Goal: Task Accomplishment & Management: Complete application form

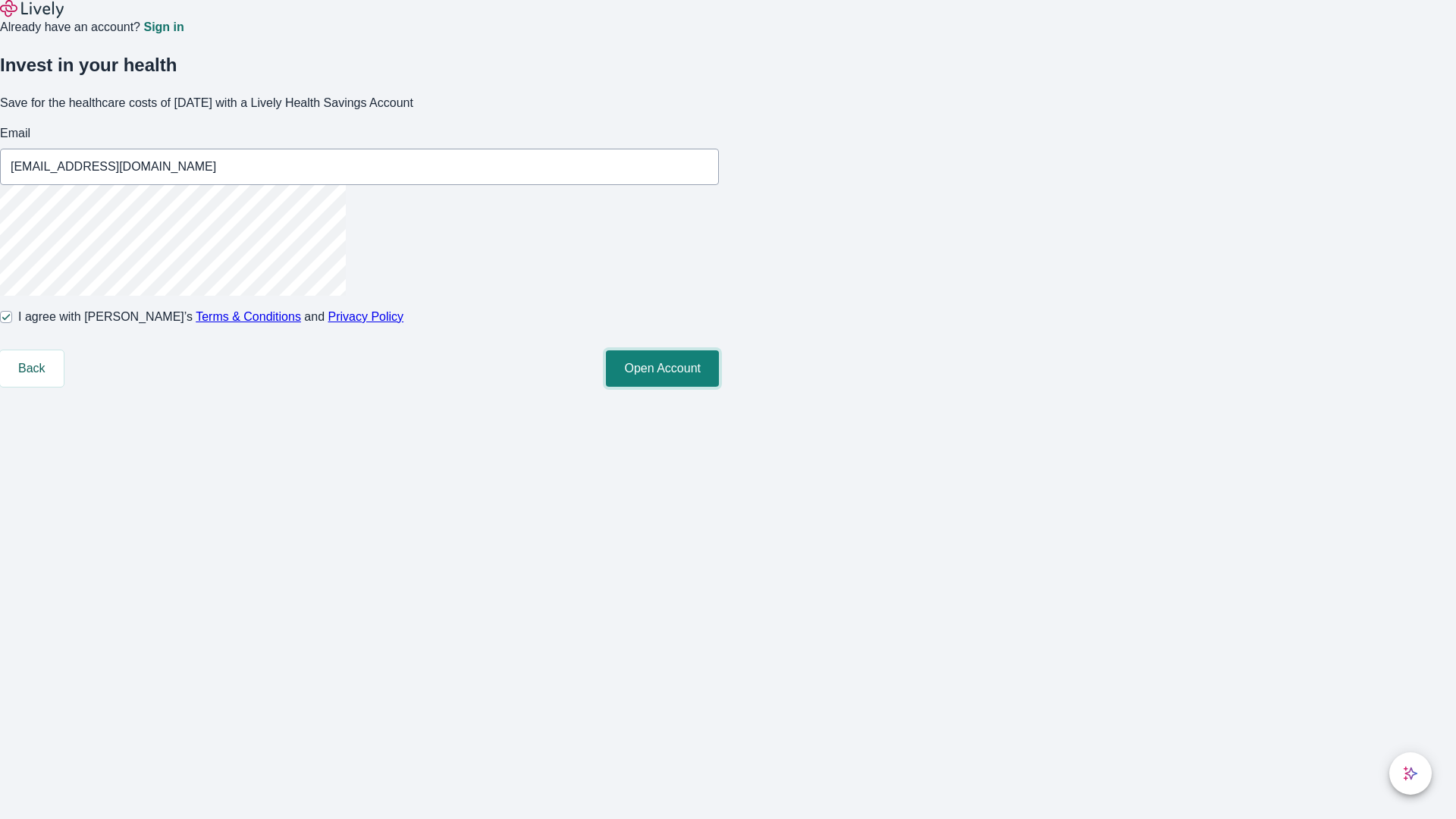
click at [719, 387] on button "Open Account" at bounding box center [663, 368] width 113 height 36
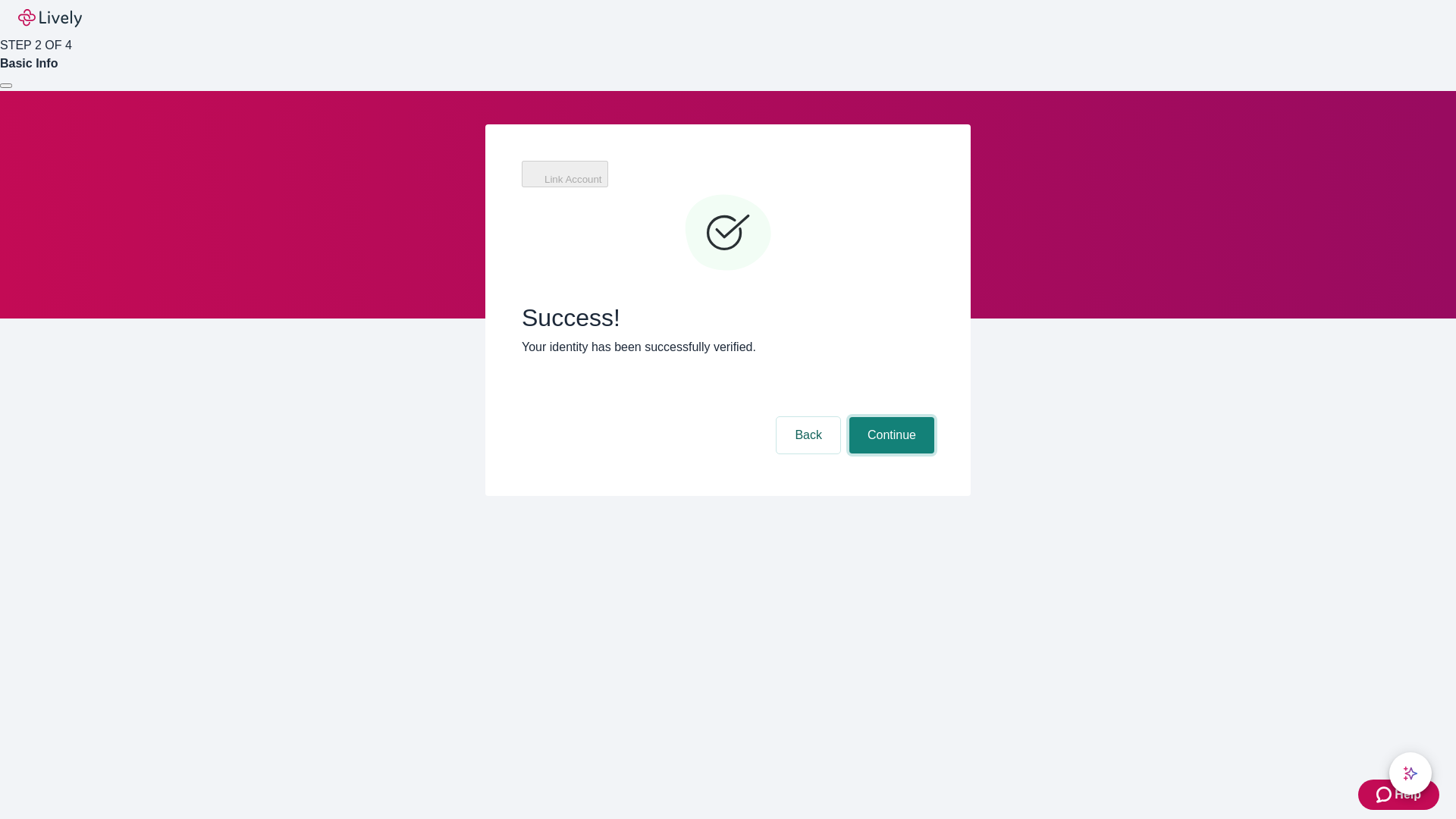
click at [890, 417] on button "Continue" at bounding box center [892, 435] width 85 height 36
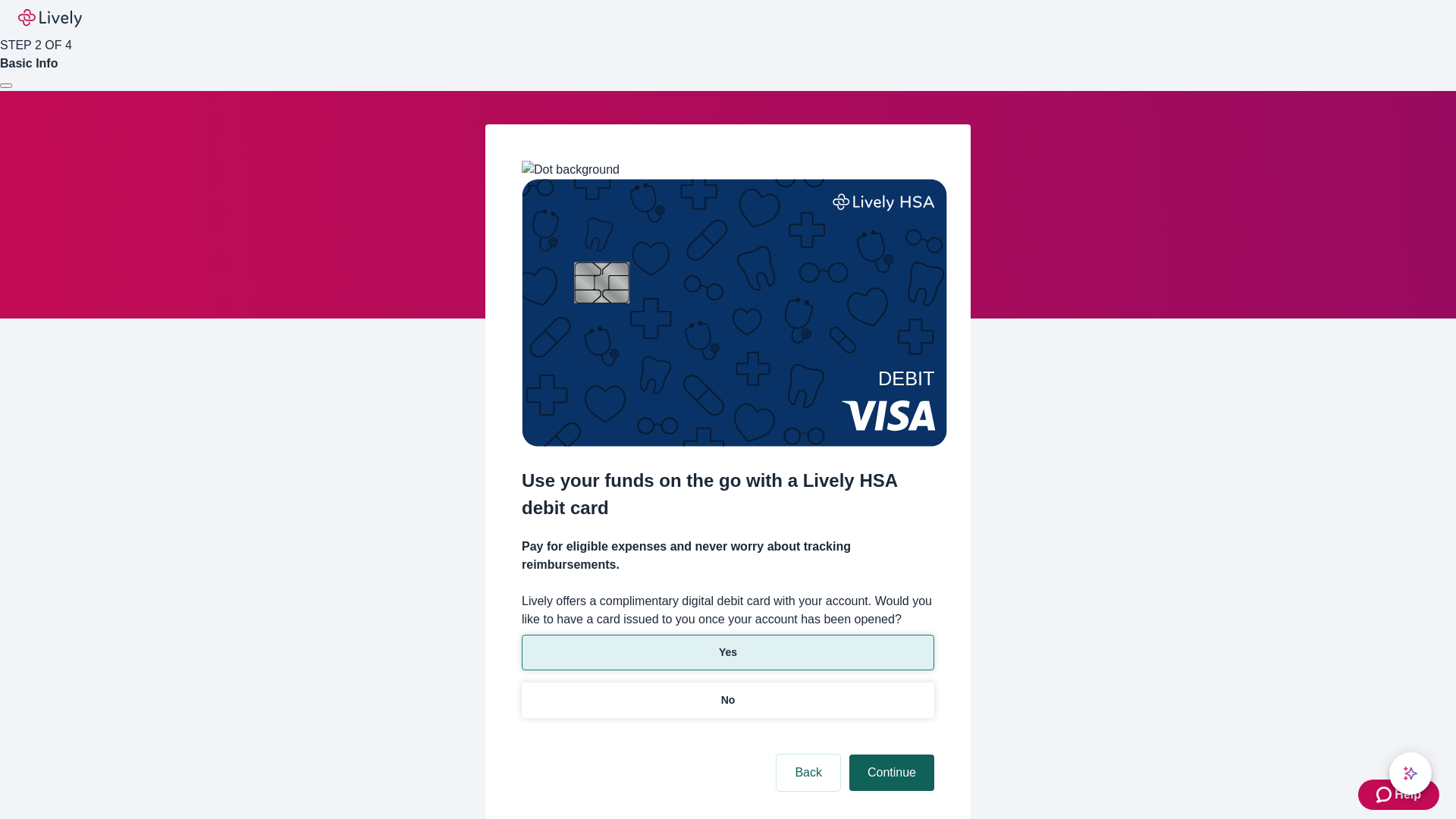
click at [727, 692] on p "No" at bounding box center [728, 700] width 15 height 16
click at [890, 755] on button "Continue" at bounding box center [892, 773] width 85 height 36
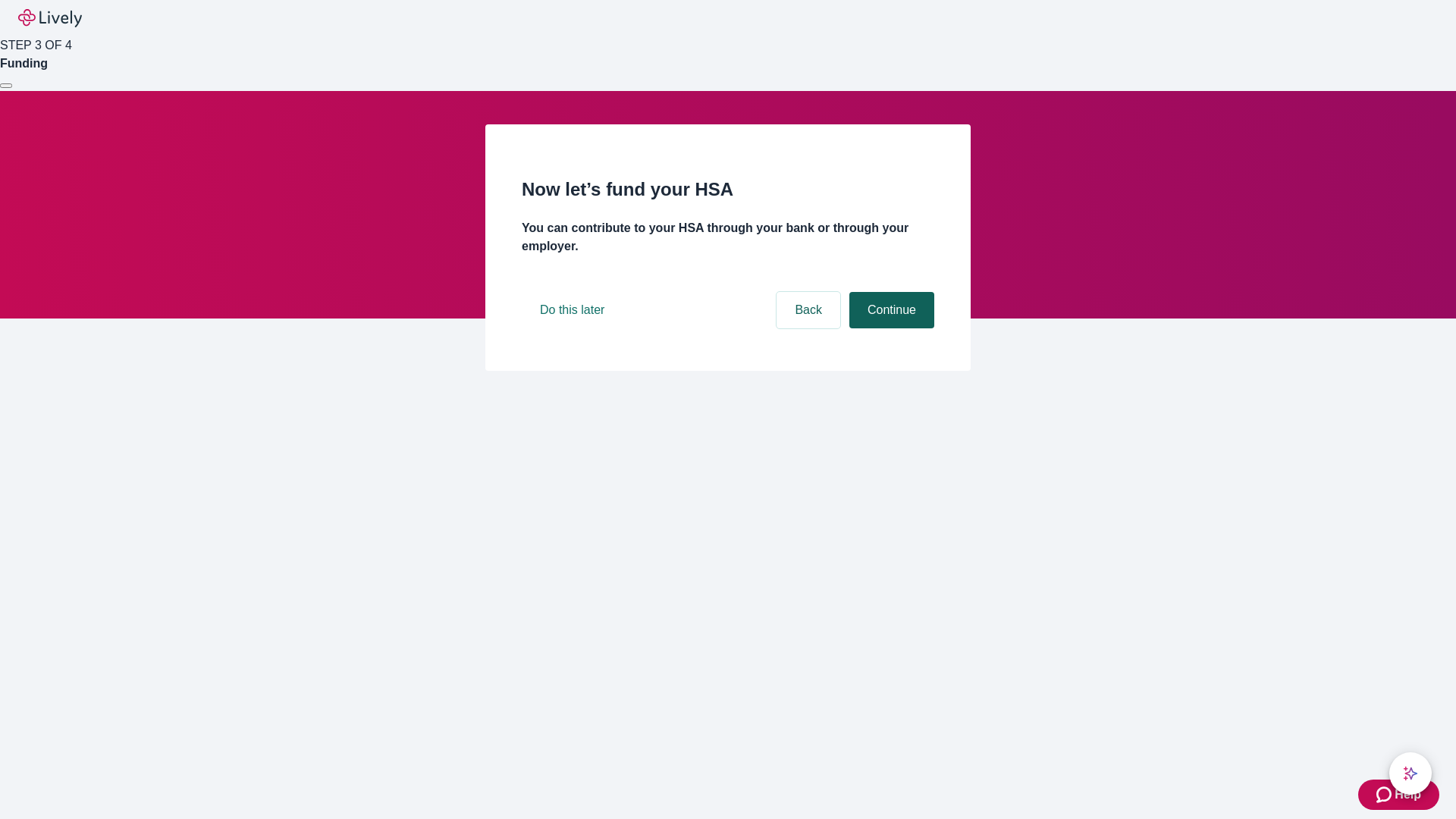
click at [890, 329] on button "Continue" at bounding box center [892, 310] width 85 height 36
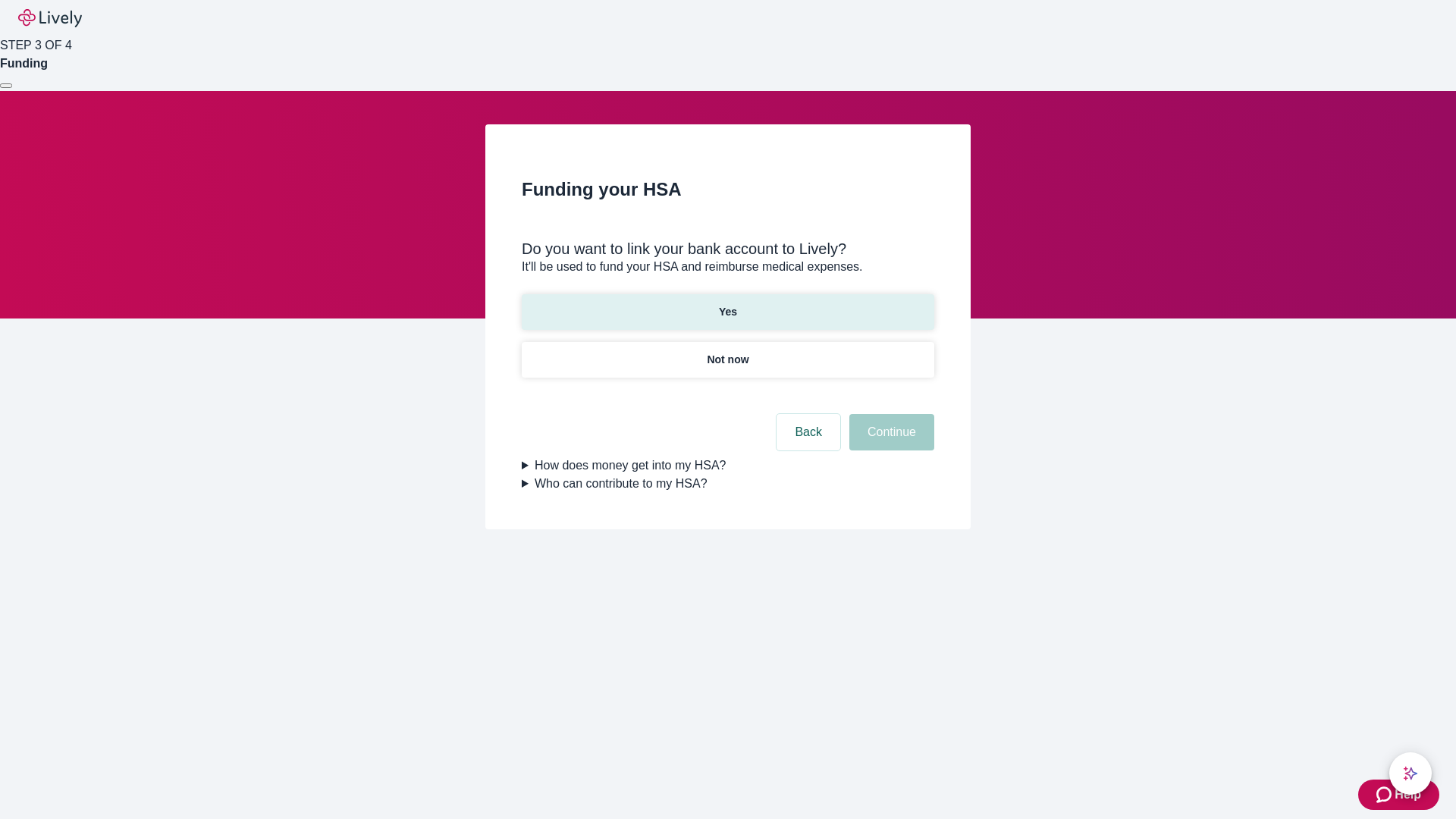
click at [727, 304] on p "Yes" at bounding box center [728, 311] width 18 height 16
click at [890, 414] on button "Continue" at bounding box center [892, 432] width 85 height 36
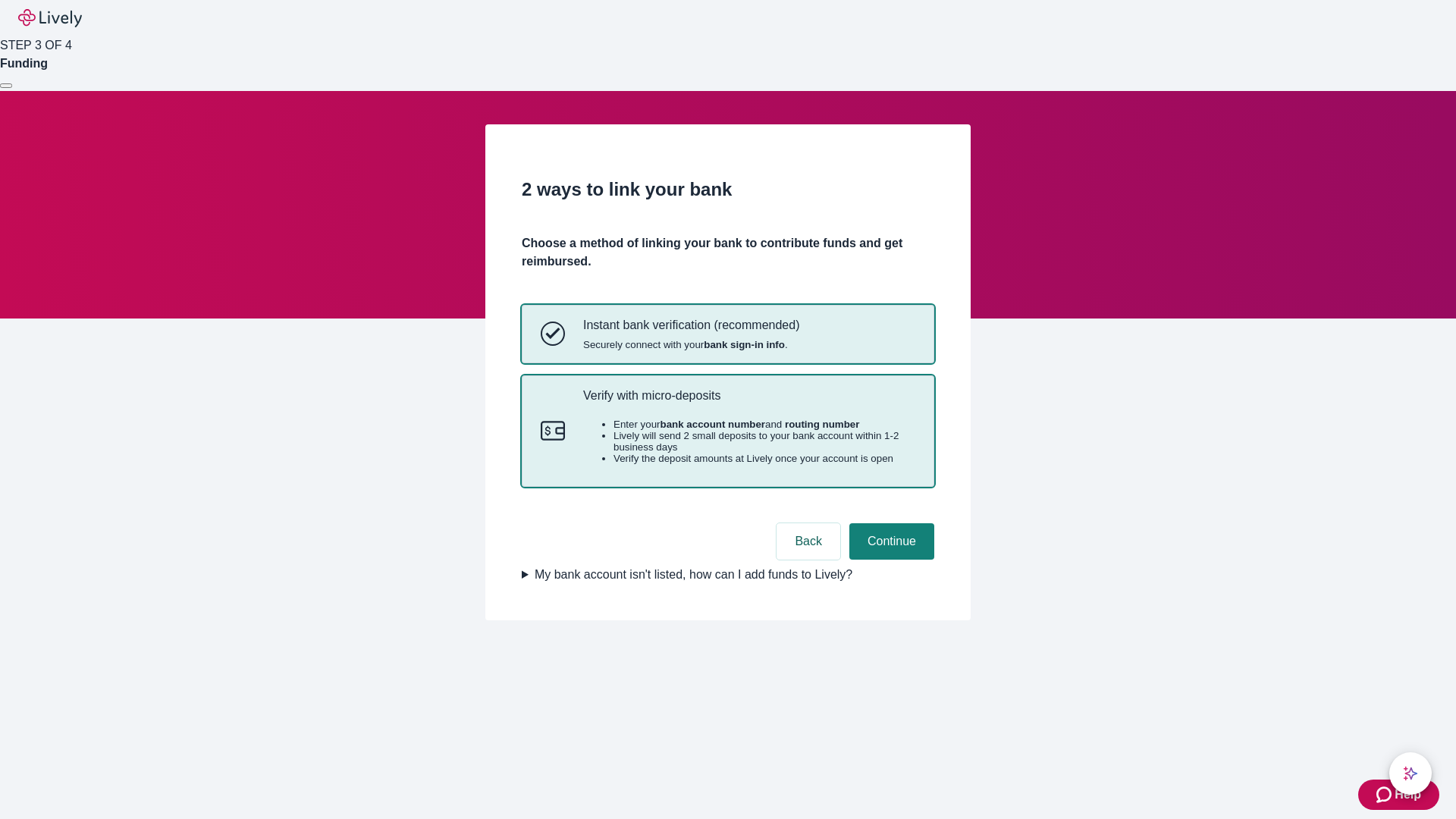
click at [749, 403] on p "Verify with micro-deposits" at bounding box center [749, 395] width 332 height 15
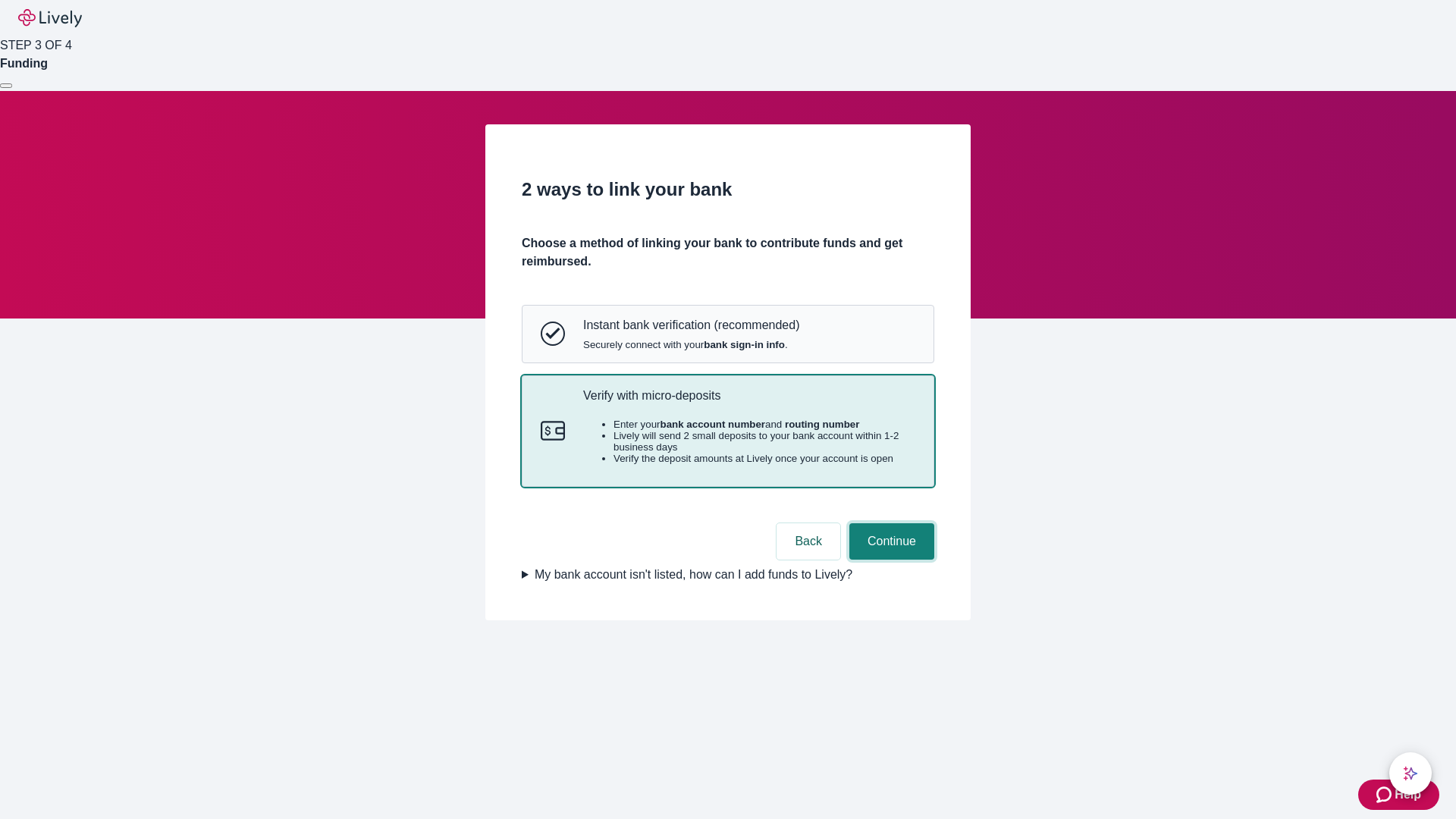
click at [890, 559] on button "Continue" at bounding box center [892, 541] width 85 height 36
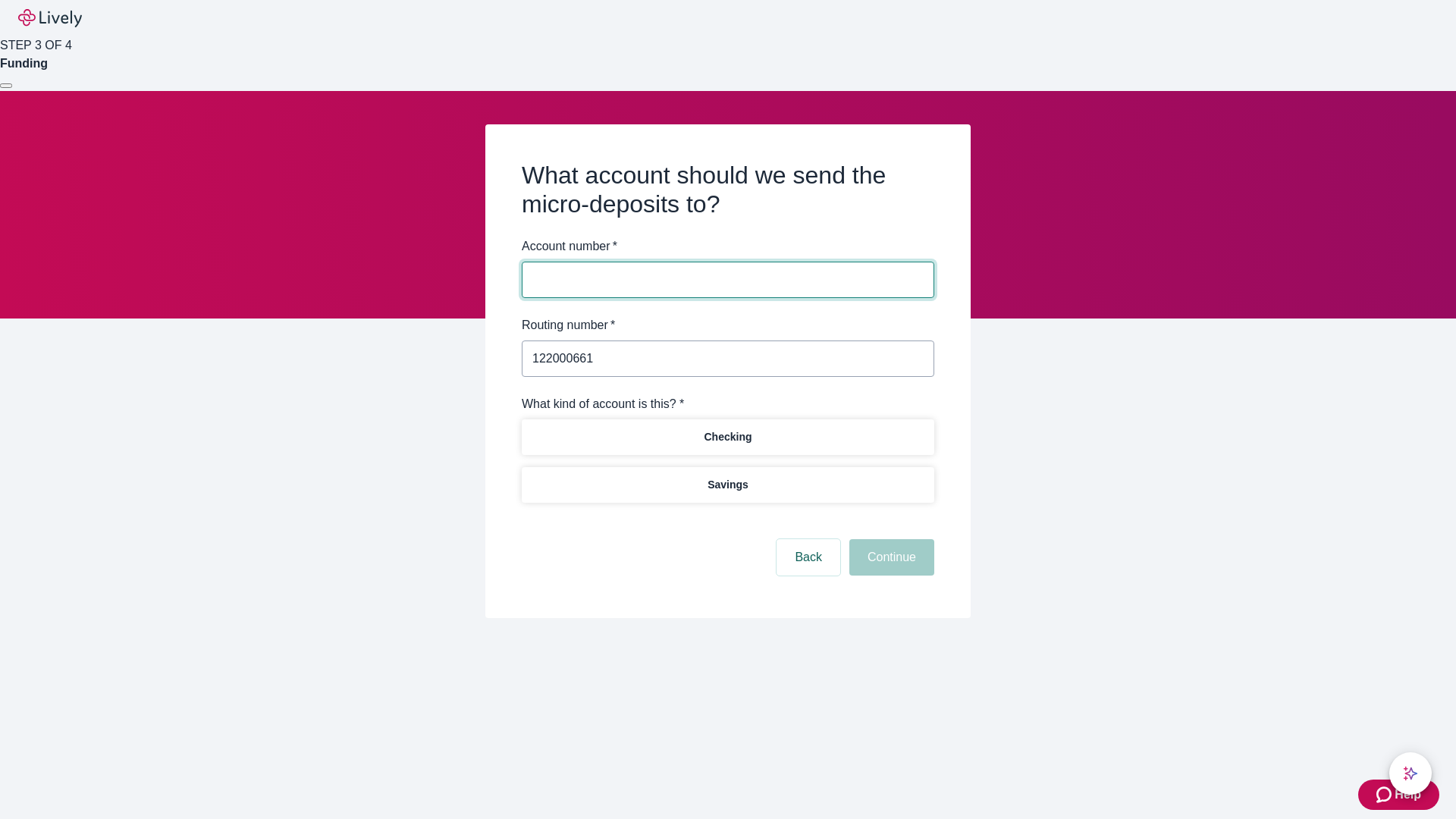
type input "122000661"
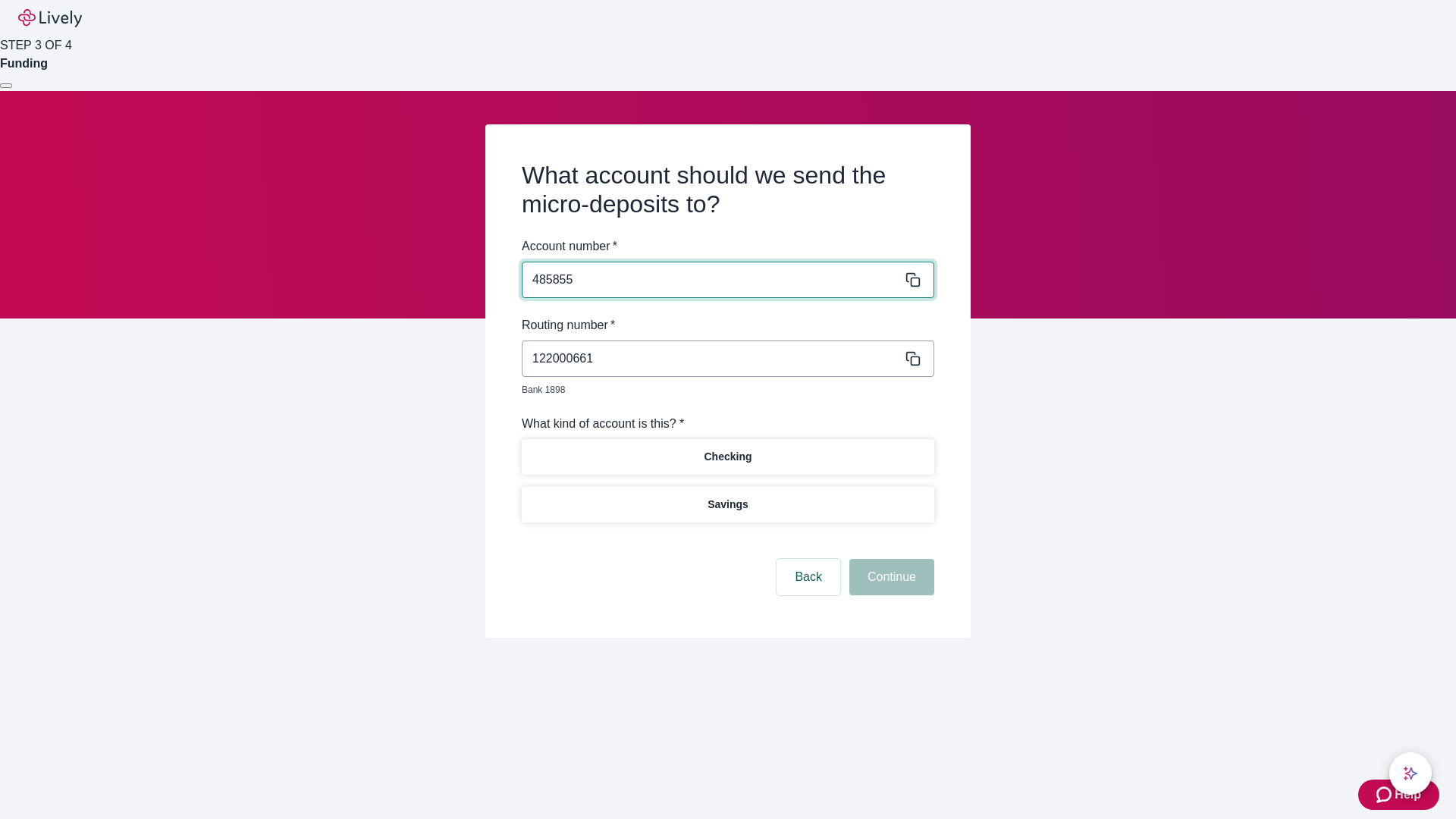
type input "485855"
click at [727, 449] on p "Checking" at bounding box center [728, 456] width 48 height 16
click at [890, 559] on button "Continue" at bounding box center [892, 576] width 85 height 36
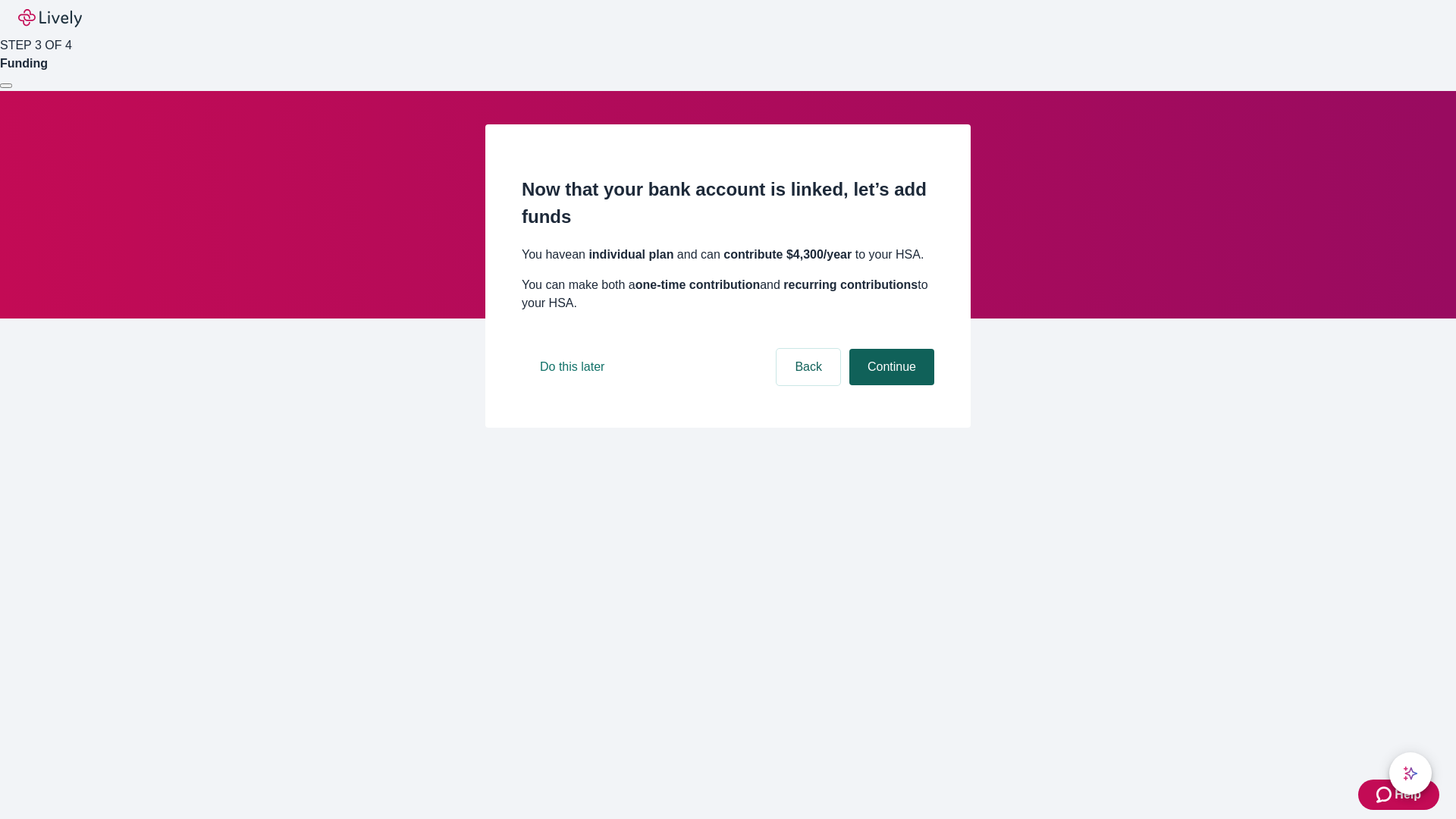
click at [890, 385] on button "Continue" at bounding box center [892, 366] width 85 height 36
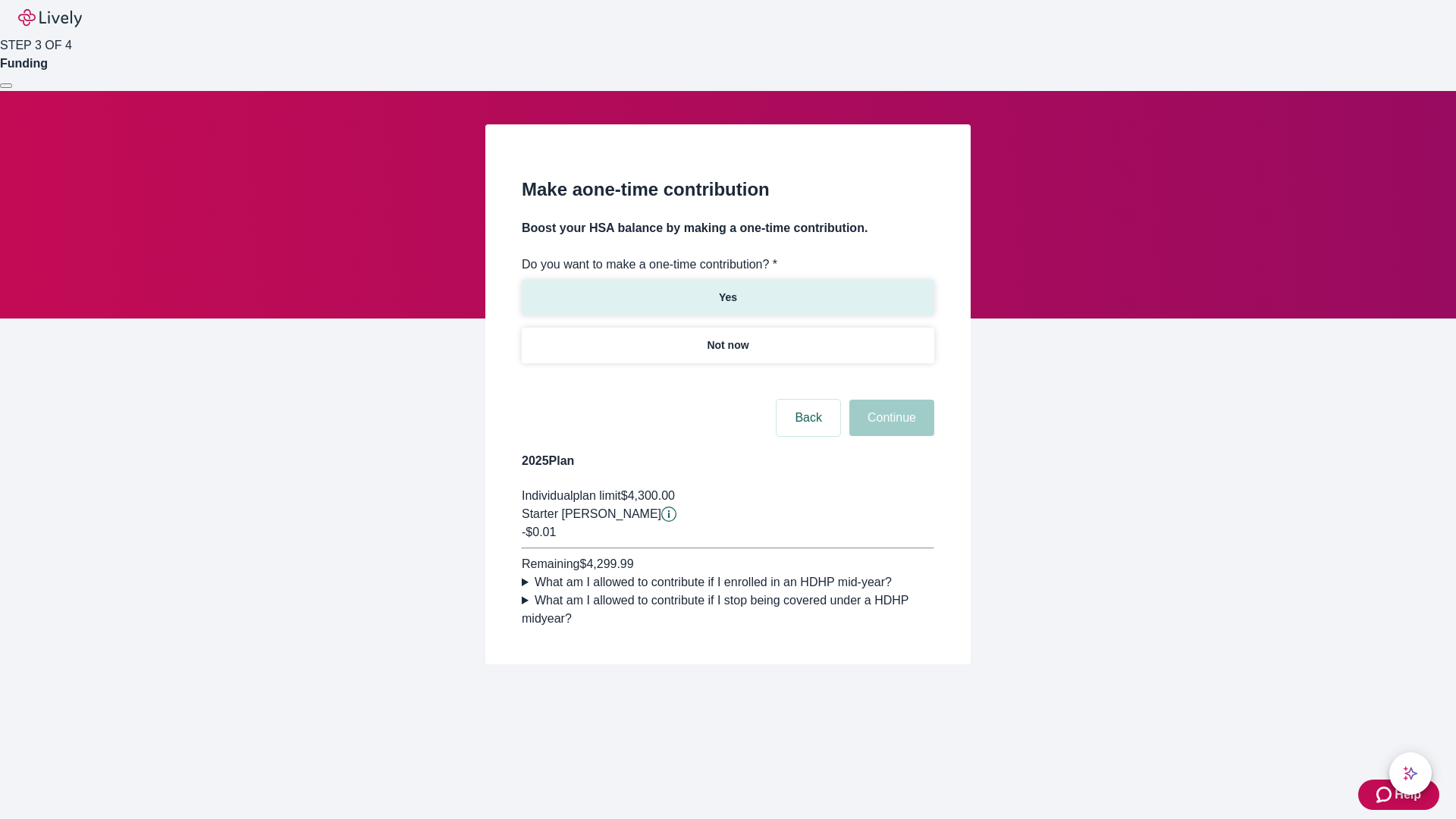
click at [727, 290] on p "Yes" at bounding box center [728, 298] width 18 height 16
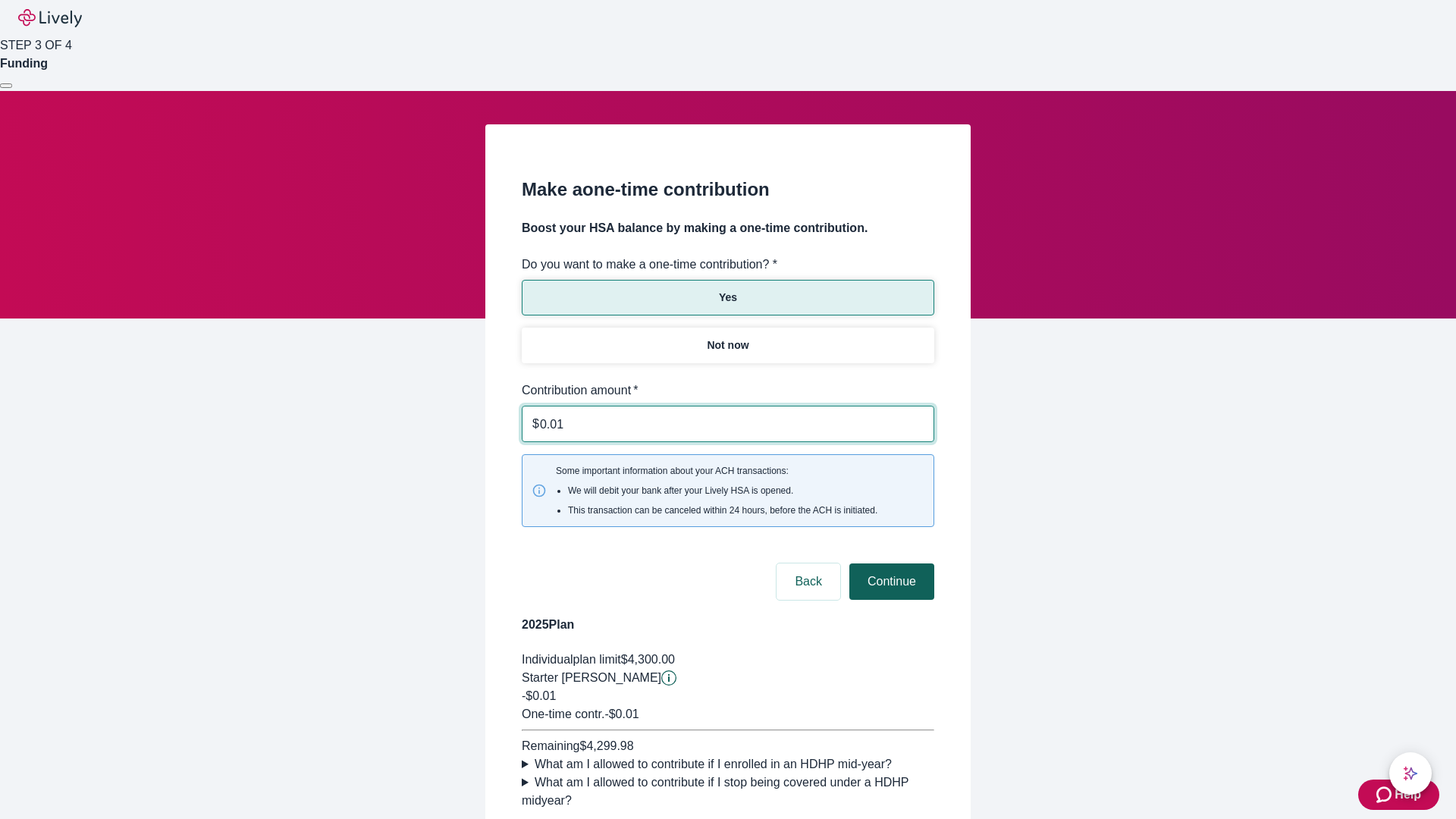
type input "0.01"
click at [890, 563] on button "Continue" at bounding box center [892, 581] width 85 height 36
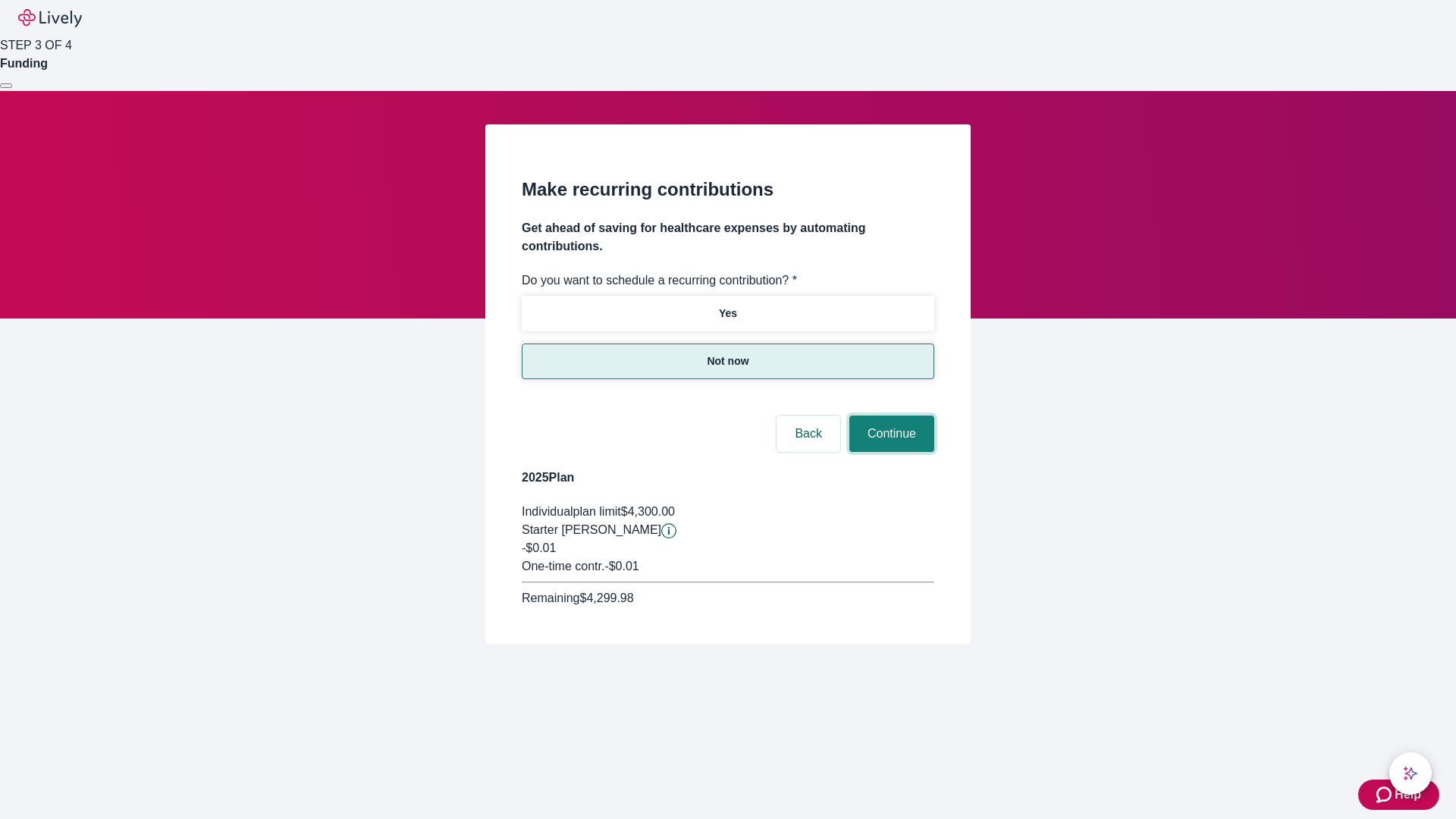
click at [890, 415] on button "Continue" at bounding box center [892, 433] width 85 height 36
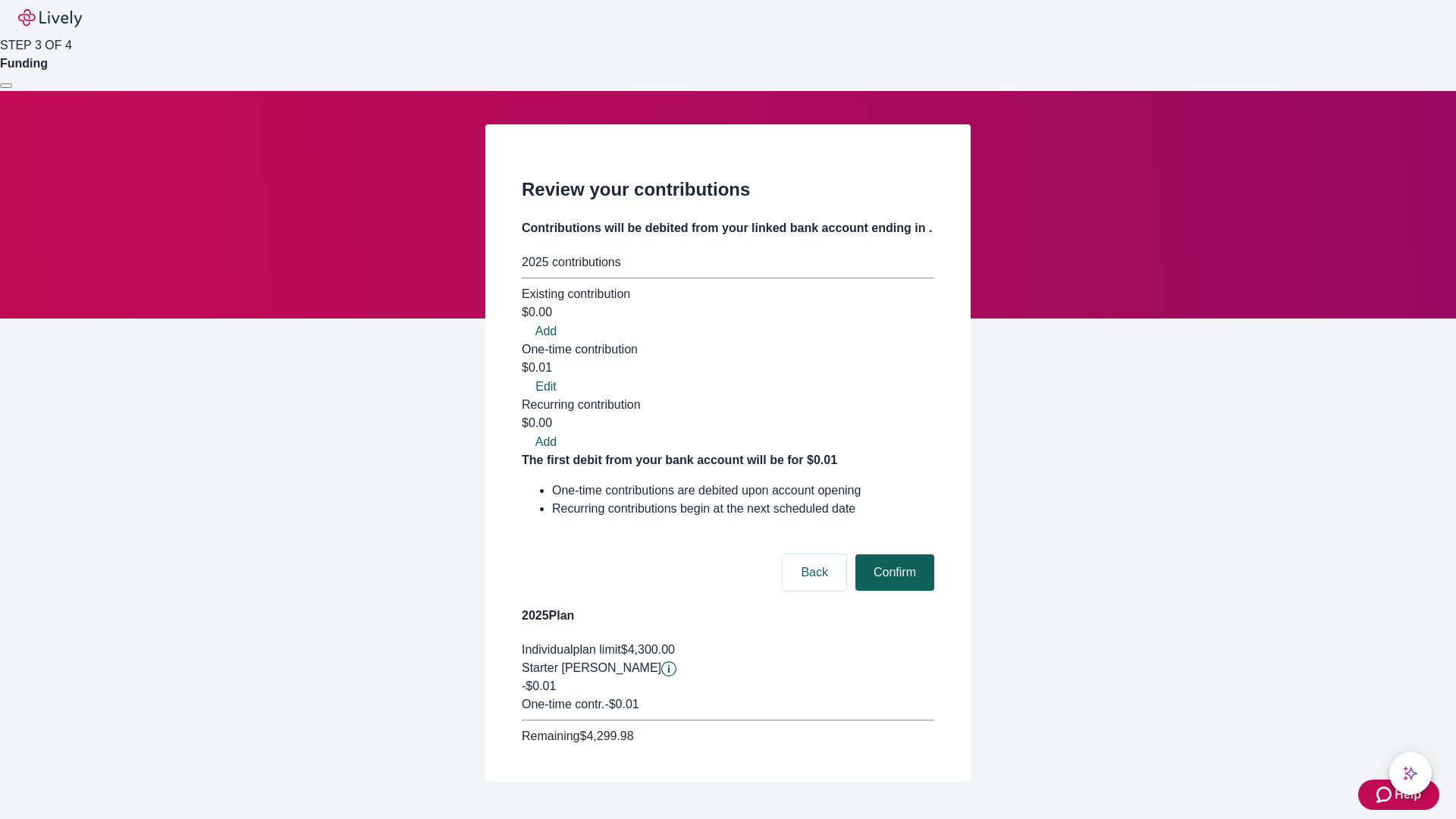
click at [893, 554] on button "Confirm" at bounding box center [895, 572] width 79 height 36
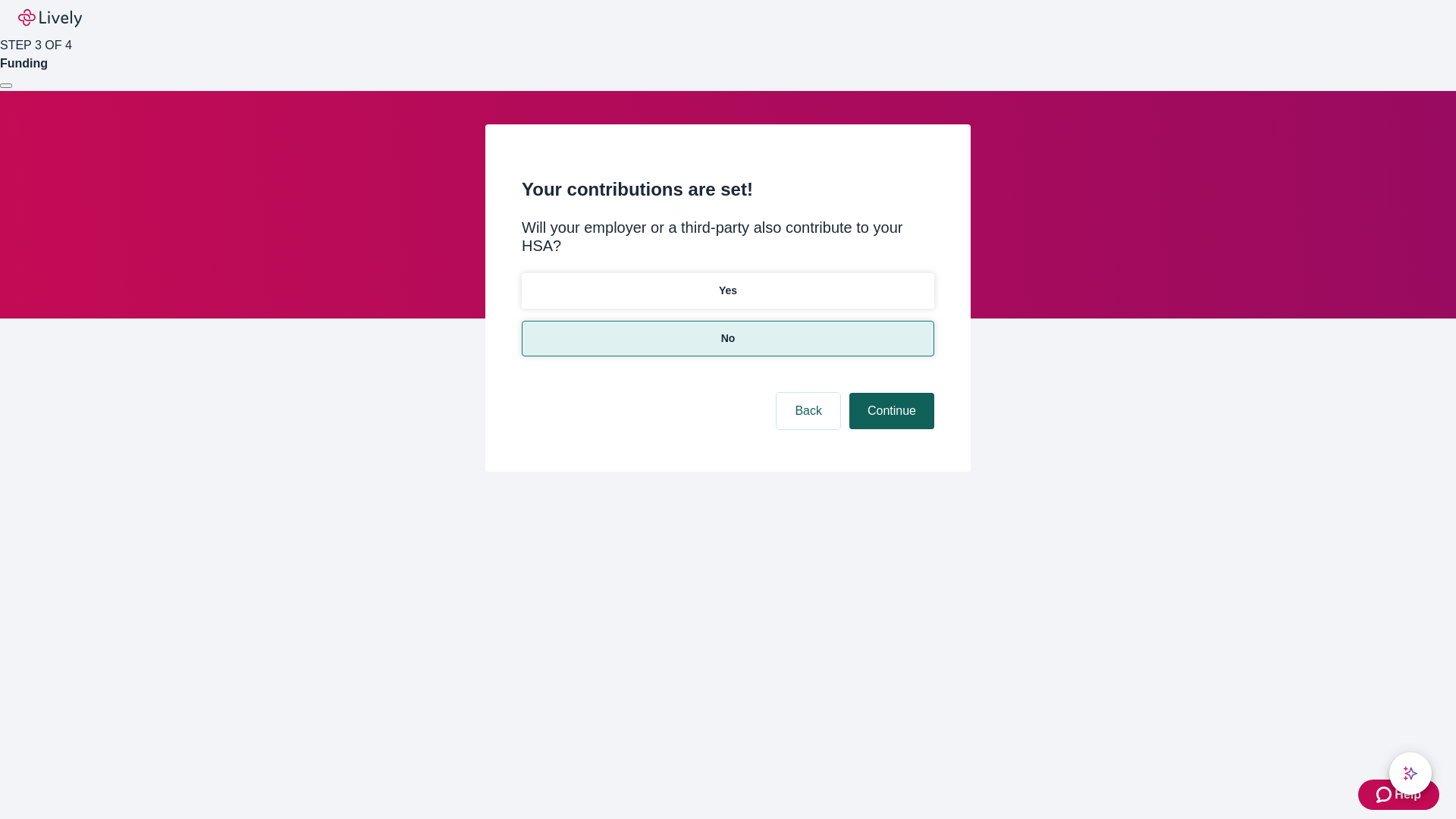
click at [890, 393] on button "Continue" at bounding box center [892, 411] width 85 height 36
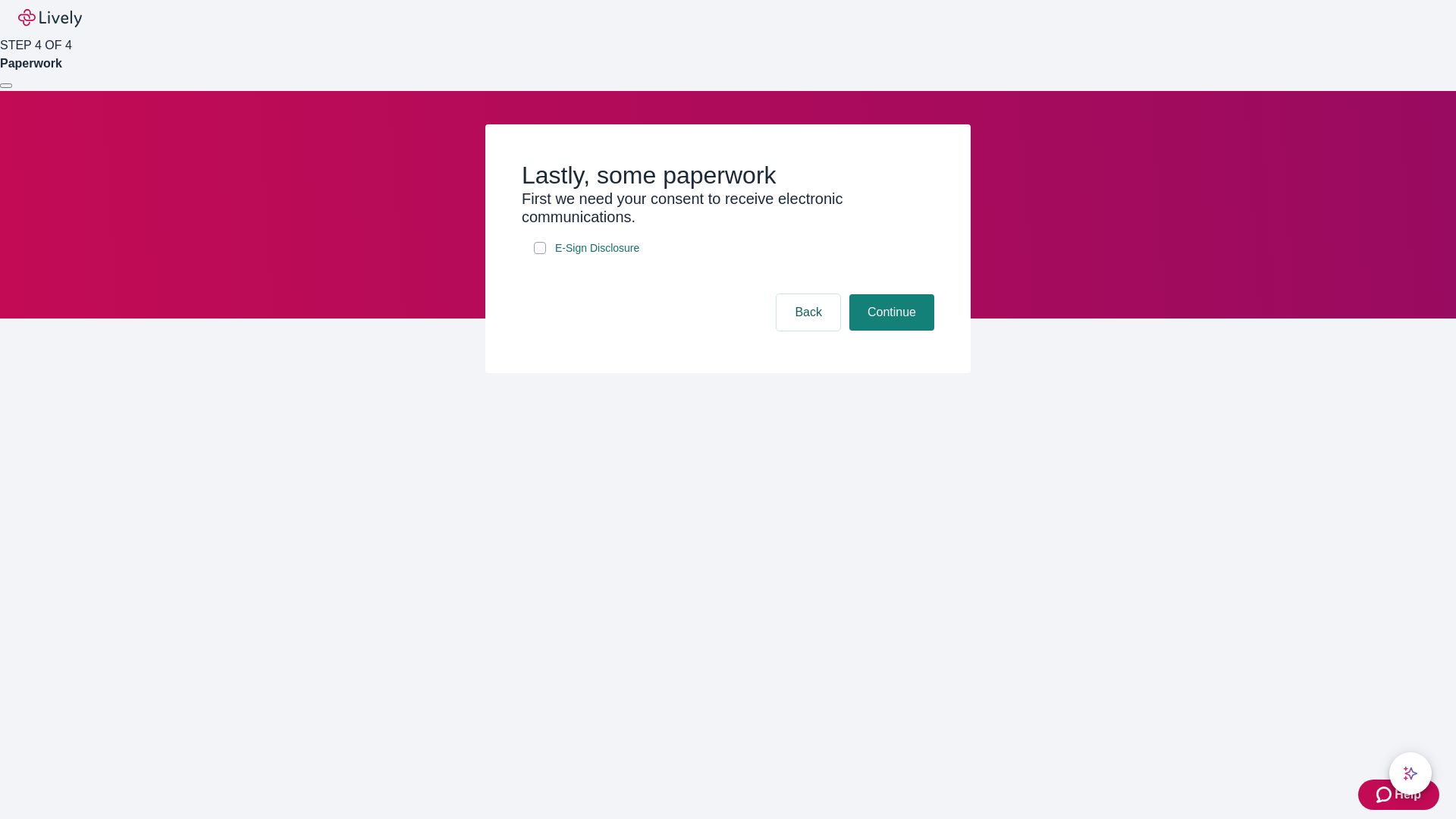
click at [540, 254] on input "E-Sign Disclosure" at bounding box center [540, 248] width 12 height 12
checkbox input "true"
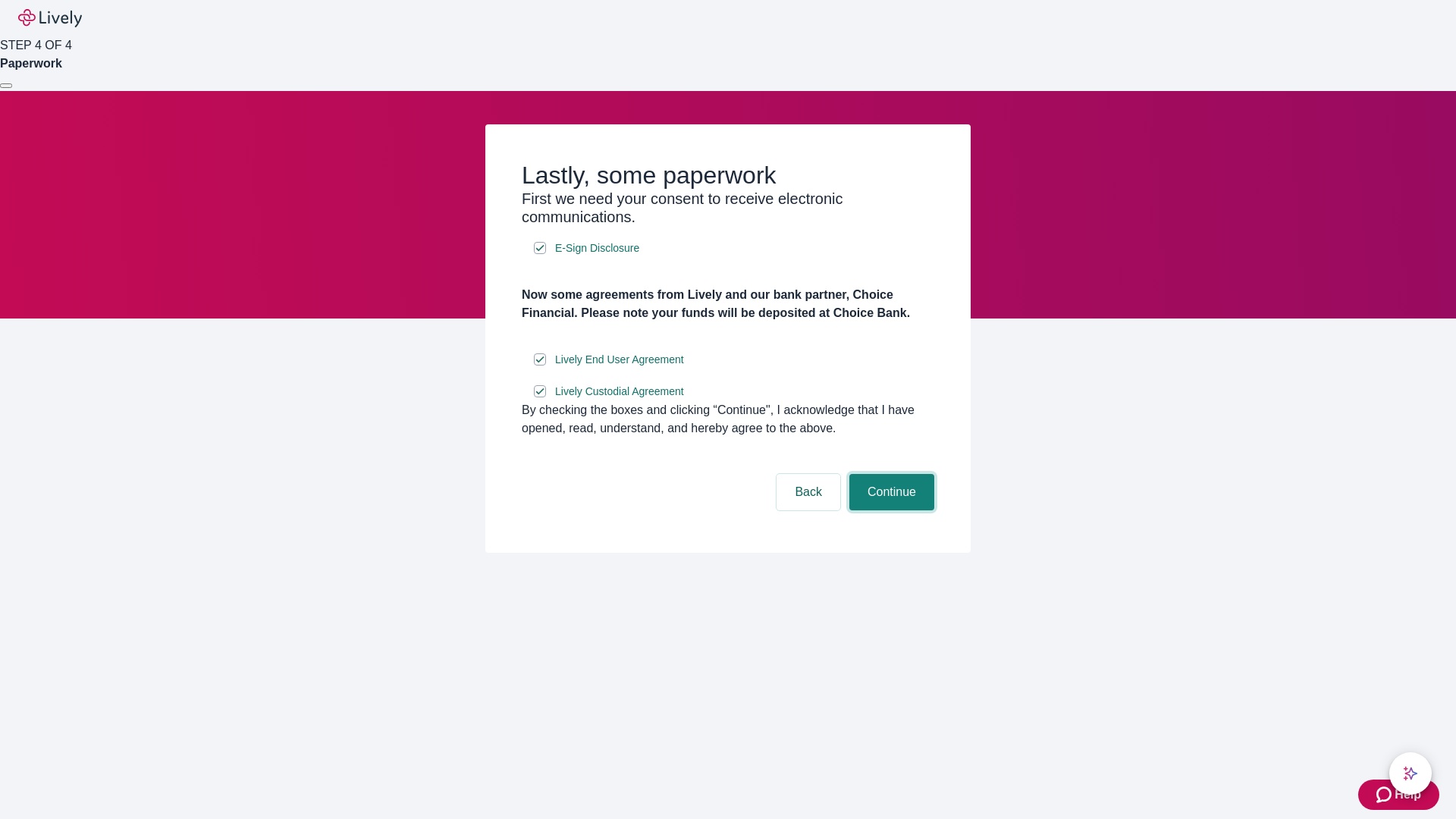
click at [890, 511] on button "Continue" at bounding box center [892, 492] width 85 height 36
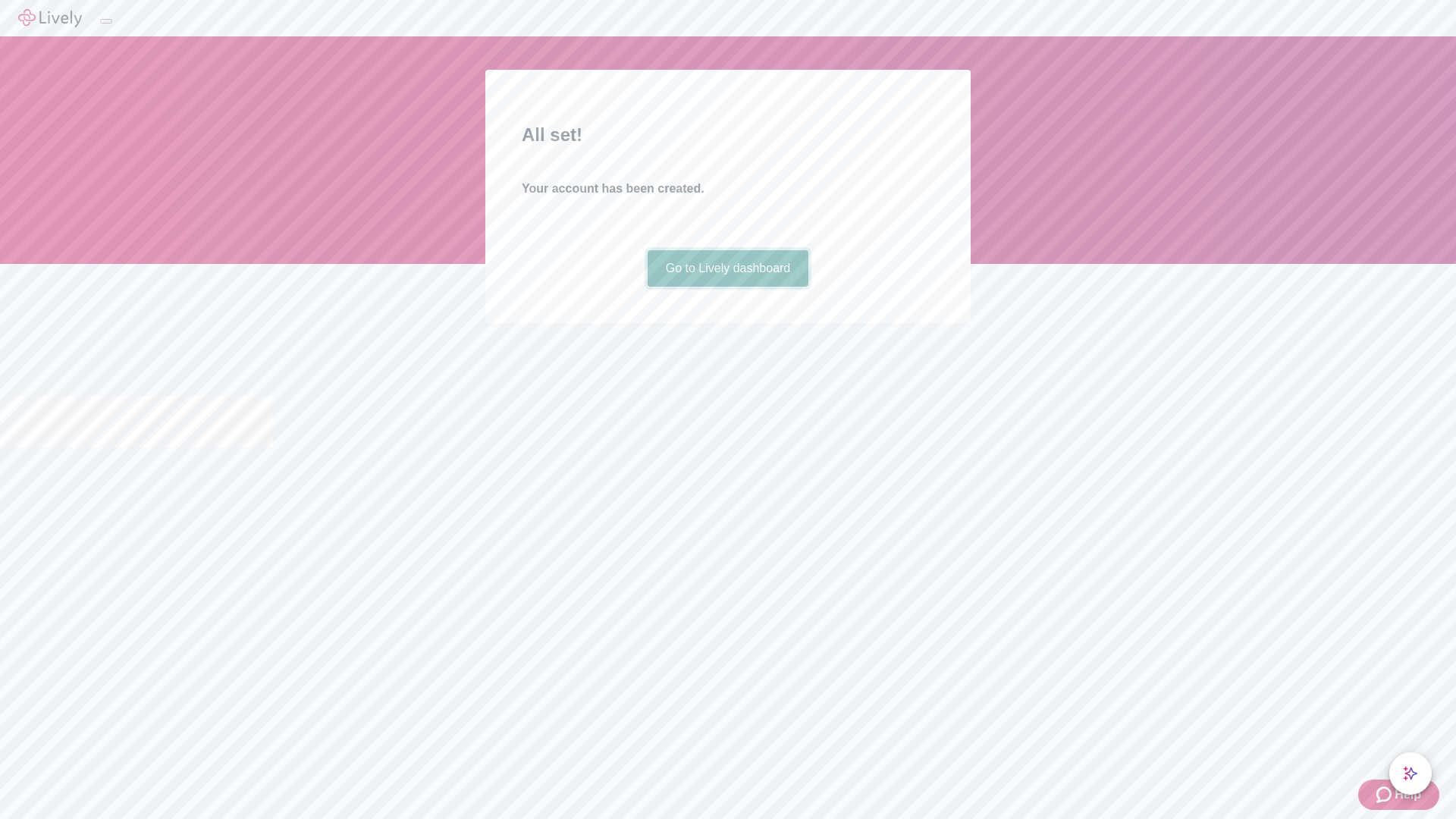
click at [727, 287] on link "Go to Lively dashboard" at bounding box center [728, 268] width 161 height 36
